Goal: Information Seeking & Learning: Compare options

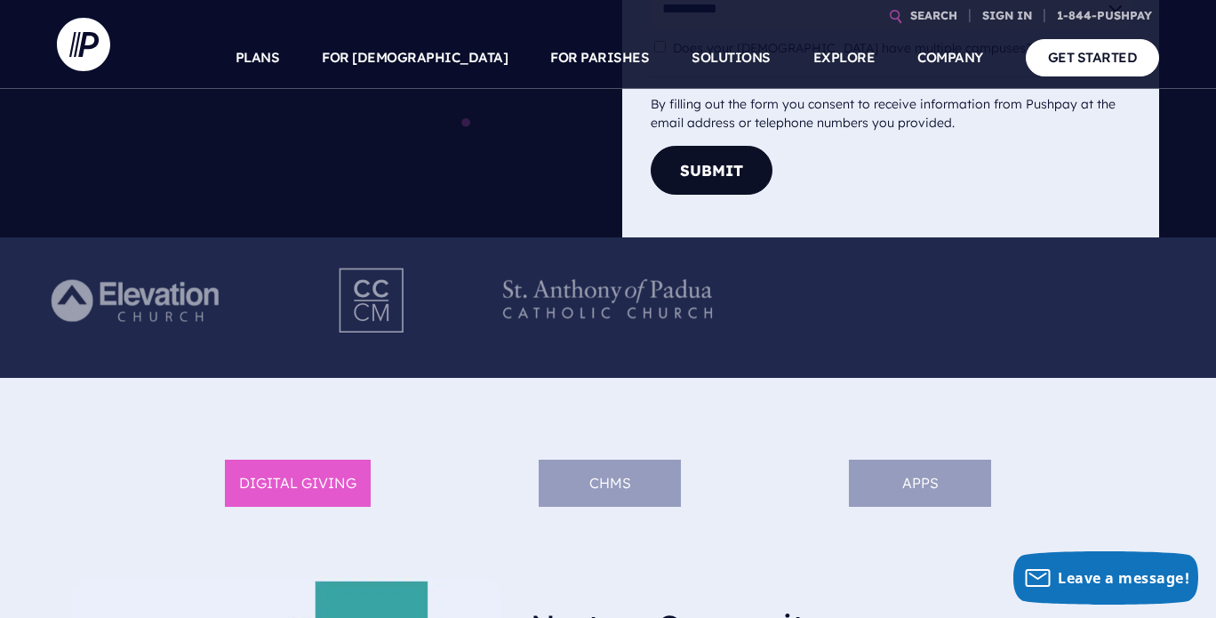
scroll to position [578, 0]
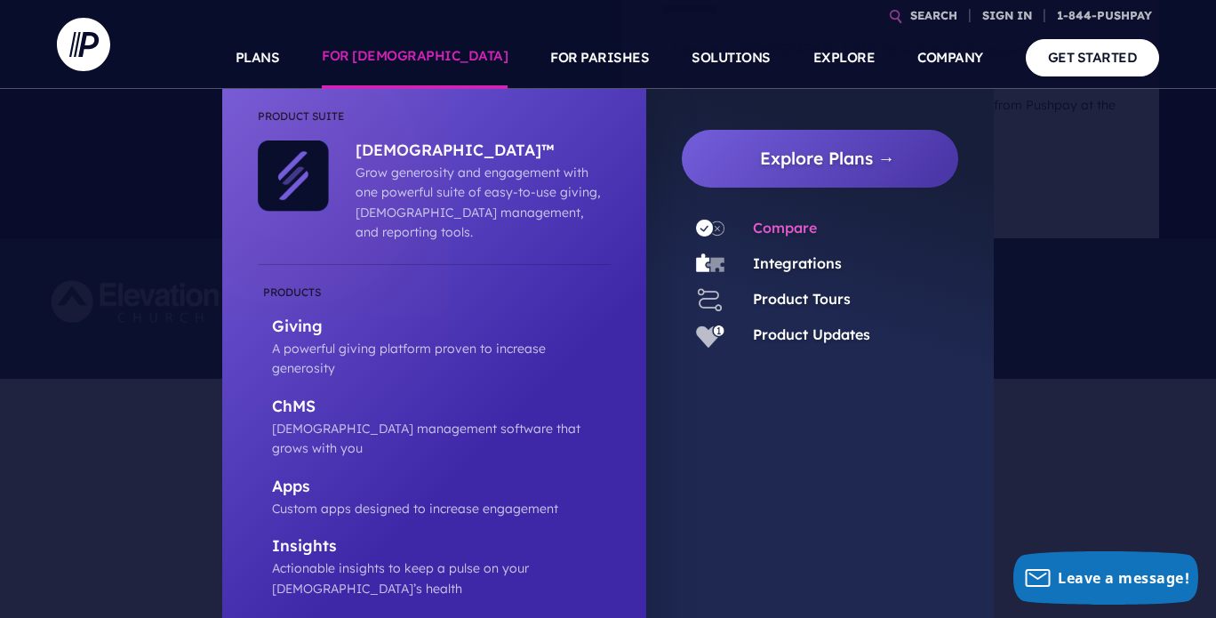
click at [784, 229] on link "Compare" at bounding box center [785, 228] width 64 height 18
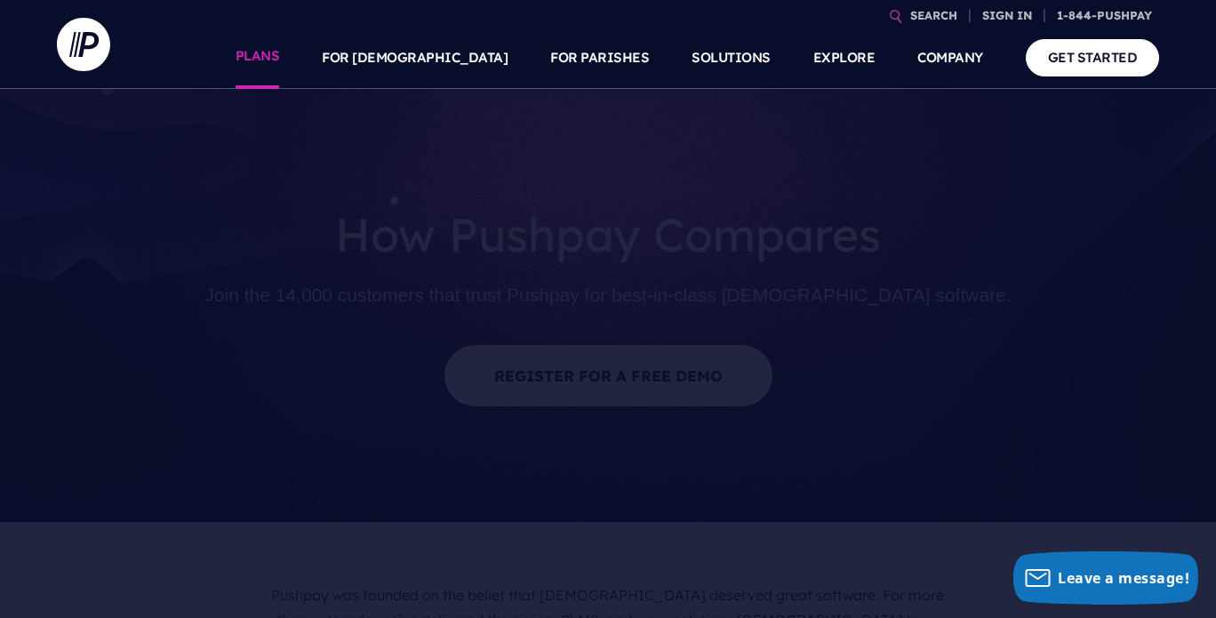
click at [280, 59] on link "PLANS" at bounding box center [258, 58] width 44 height 62
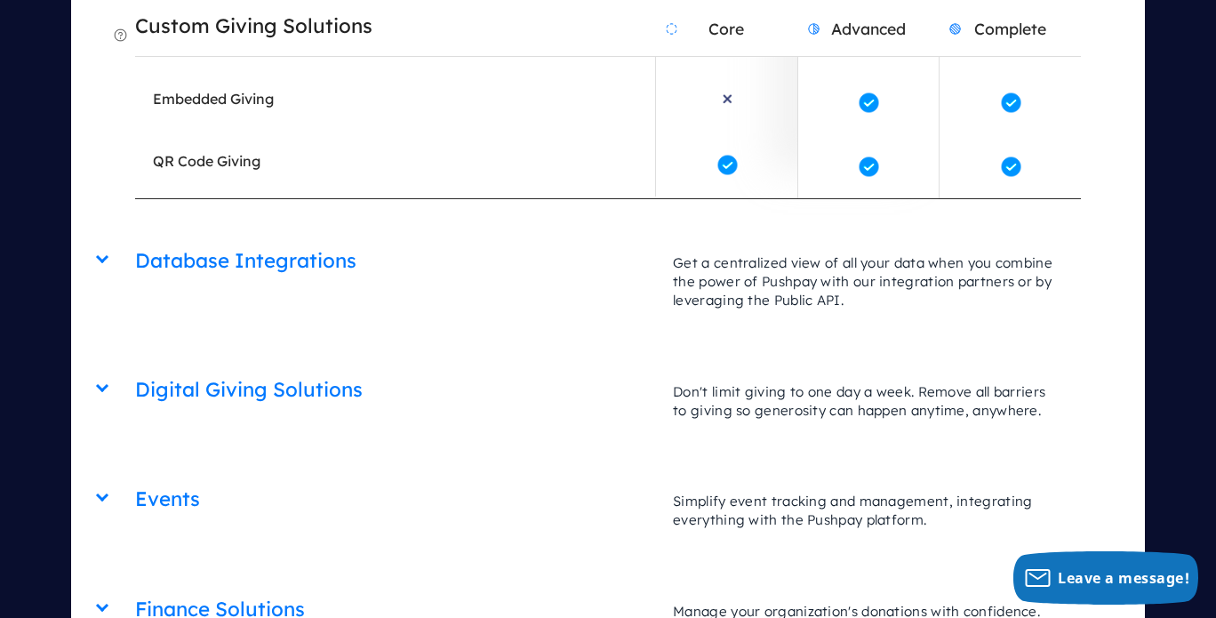
scroll to position [4188, 0]
click at [320, 237] on h2 "Database Integrations" at bounding box center [395, 259] width 520 height 45
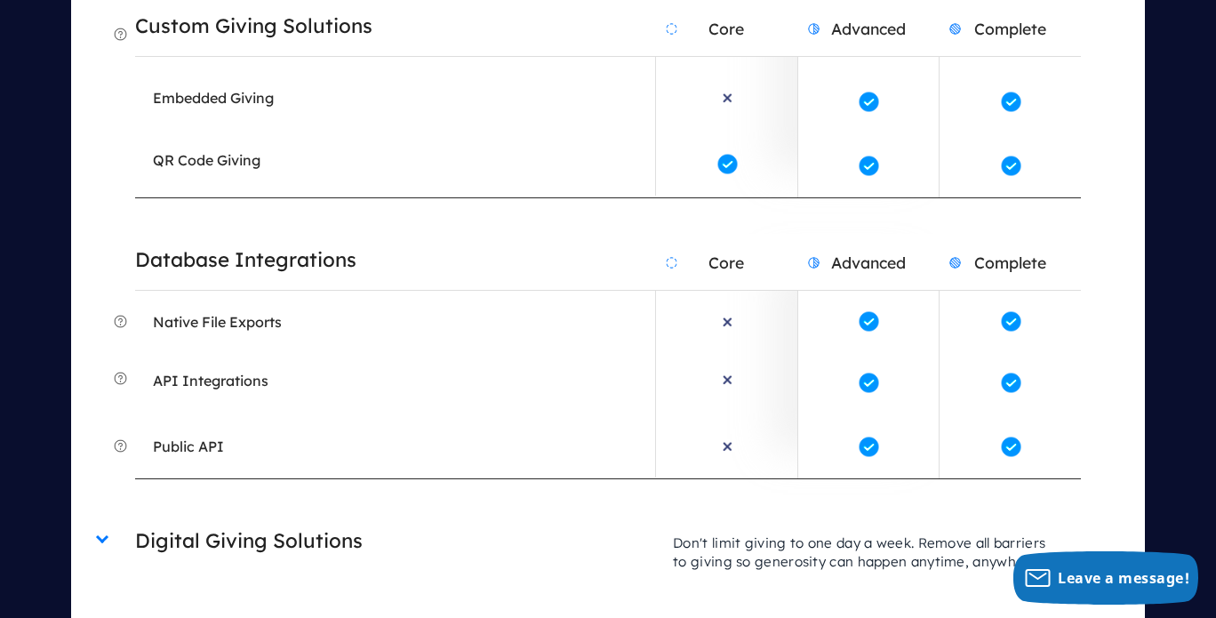
click at [280, 518] on h2 "Digital Giving Solutions" at bounding box center [395, 540] width 520 height 45
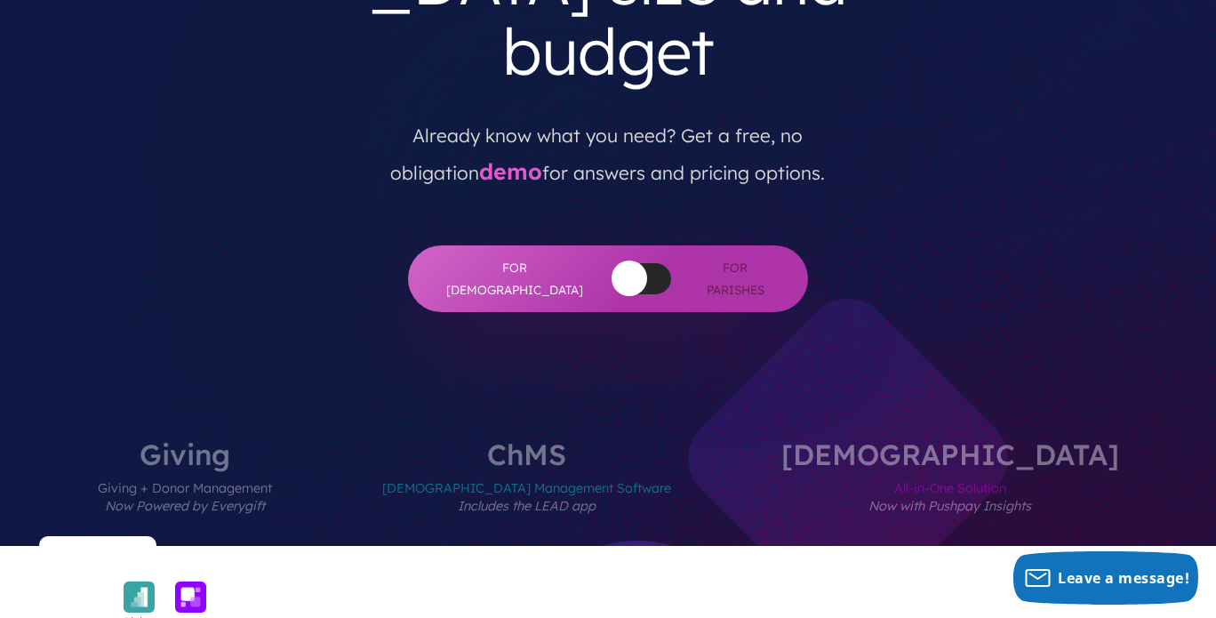
scroll to position [374, 0]
